Goal: Communication & Community: Connect with others

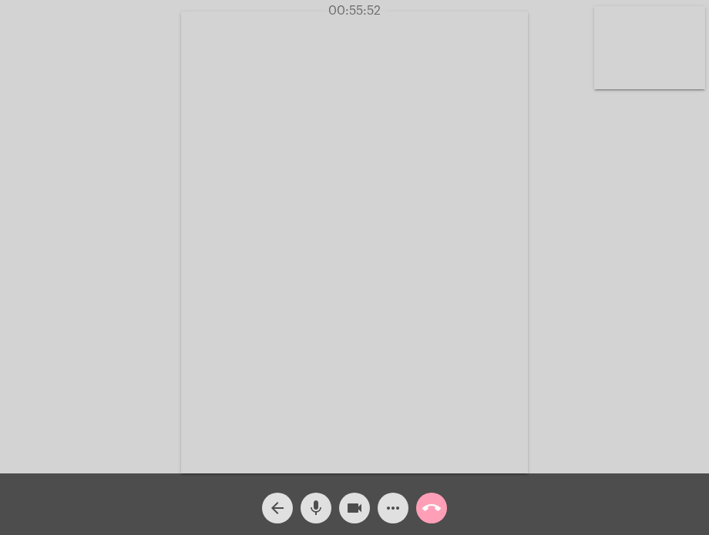
click at [438, 501] on mat-icon "call_end" at bounding box center [431, 508] width 18 height 18
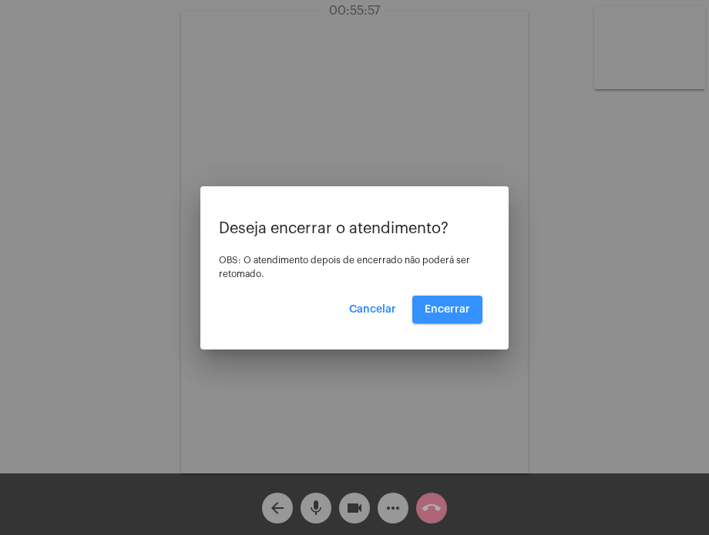
click at [450, 306] on span "Encerrar" at bounding box center [446, 309] width 45 height 11
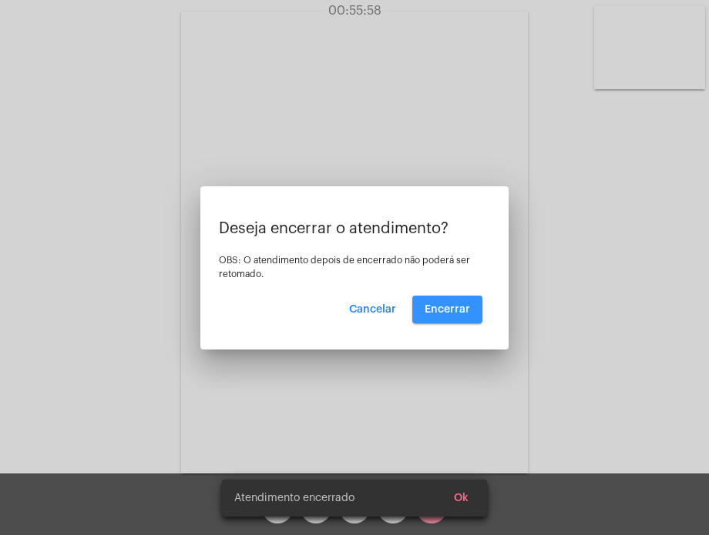
click at [450, 306] on video at bounding box center [354, 243] width 347 height 462
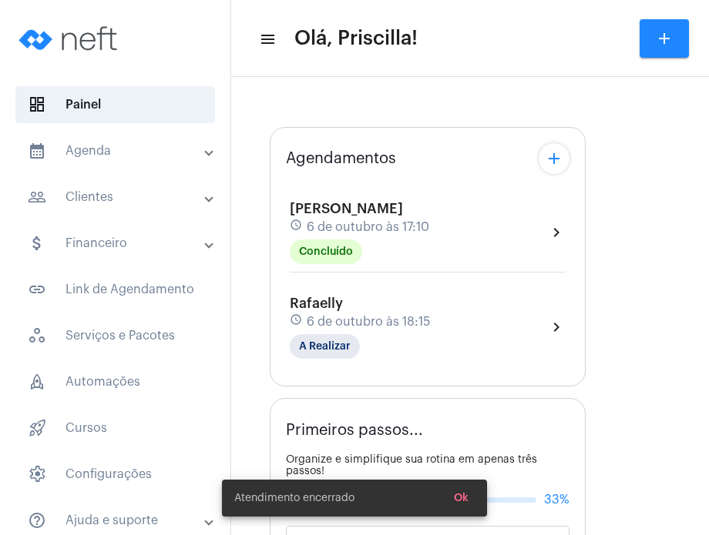
type input "[URL][DOMAIN_NAME][PERSON_NAME][PERSON_NAME]"
